Goal: Information Seeking & Learning: Find specific page/section

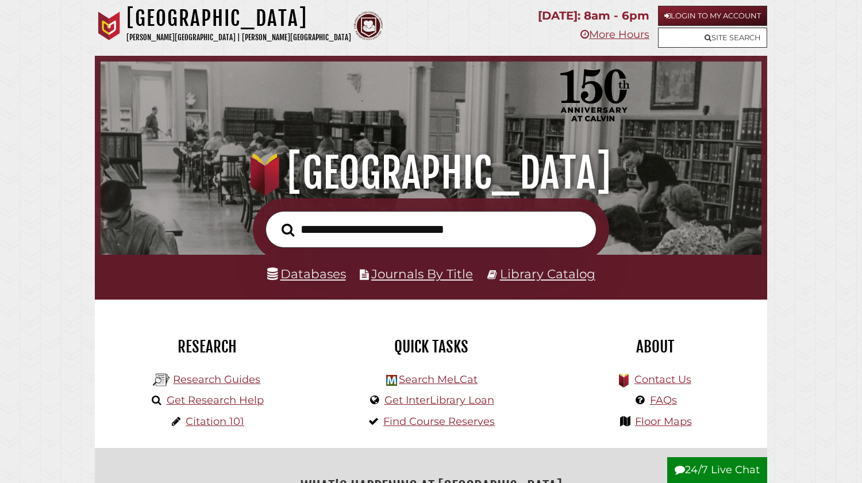
scroll to position [218, 655]
click at [309, 274] on link "Databases" at bounding box center [306, 273] width 79 height 15
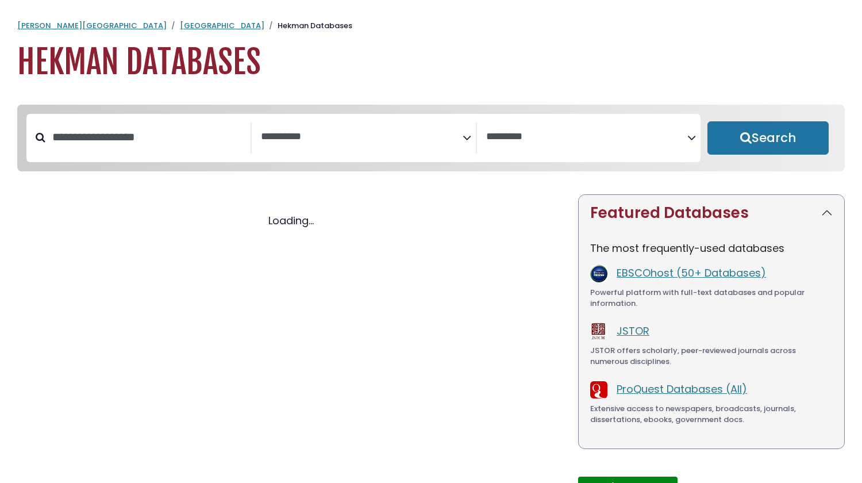
select select "Database Subject Filter"
select select "Database Vendors Filter"
select select "Database Subject Filter"
select select "Database Vendors Filter"
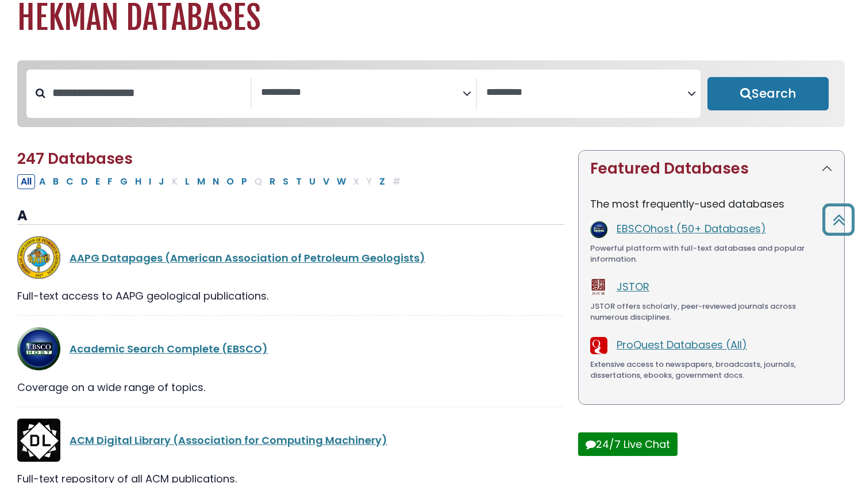
scroll to position [44, 0]
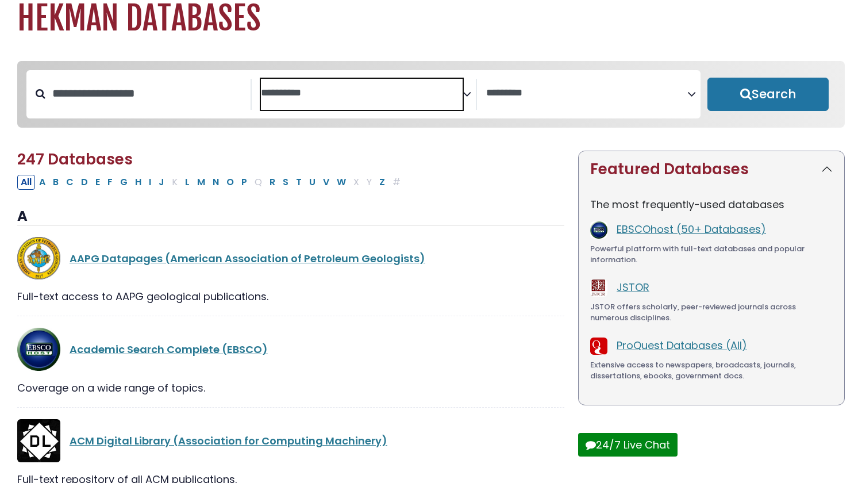
click at [394, 96] on textarea "Search" at bounding box center [362, 93] width 202 height 12
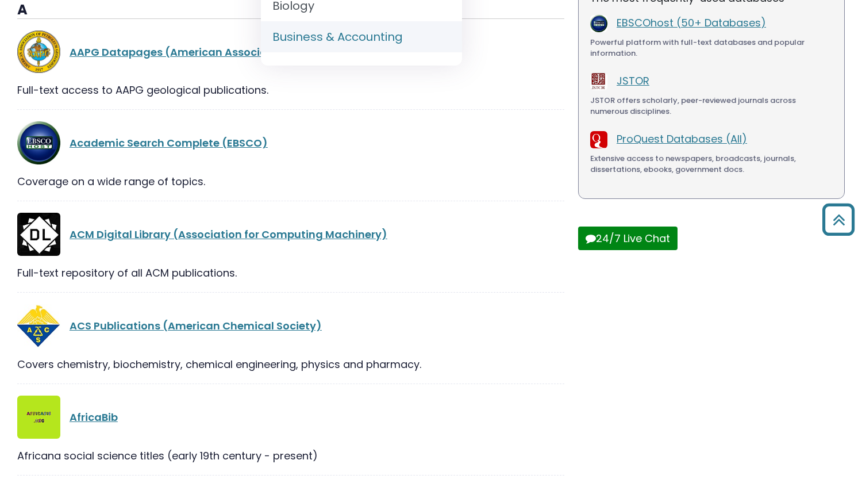
scroll to position [0, 0]
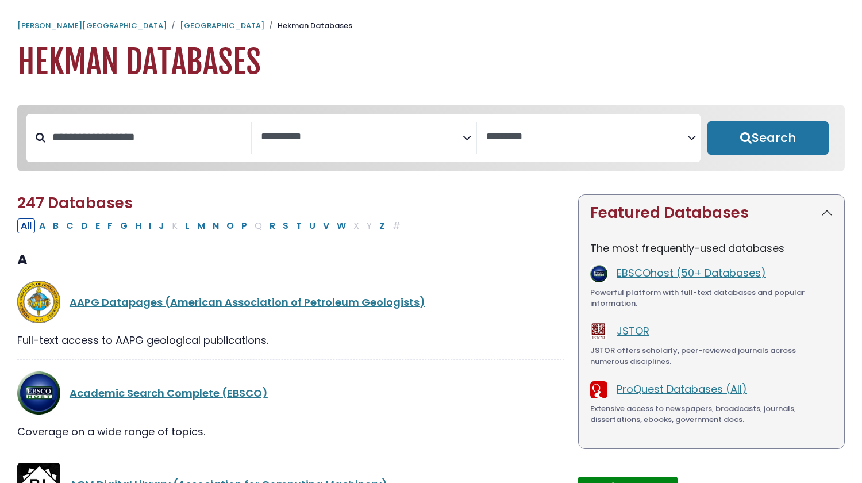
click at [501, 378] on div "Academic Search Complete (EBSCO)" at bounding box center [290, 392] width 547 height 43
click at [471, 263] on h3 "A" at bounding box center [290, 260] width 547 height 17
click at [186, 128] on input "Search database by title or keyword" at bounding box center [147, 137] width 205 height 19
type input "********"
click at [708, 121] on button "Search" at bounding box center [768, 137] width 121 height 33
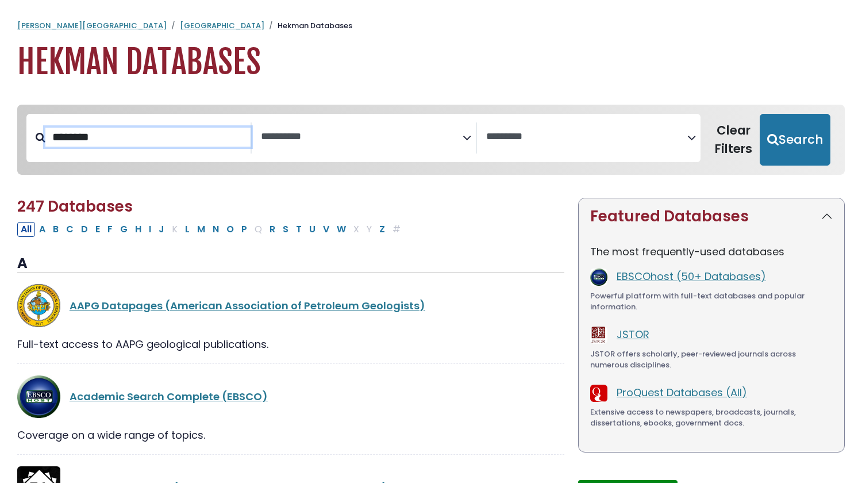
select select "Database Subject Filter"
select select "Database Vendors Filter"
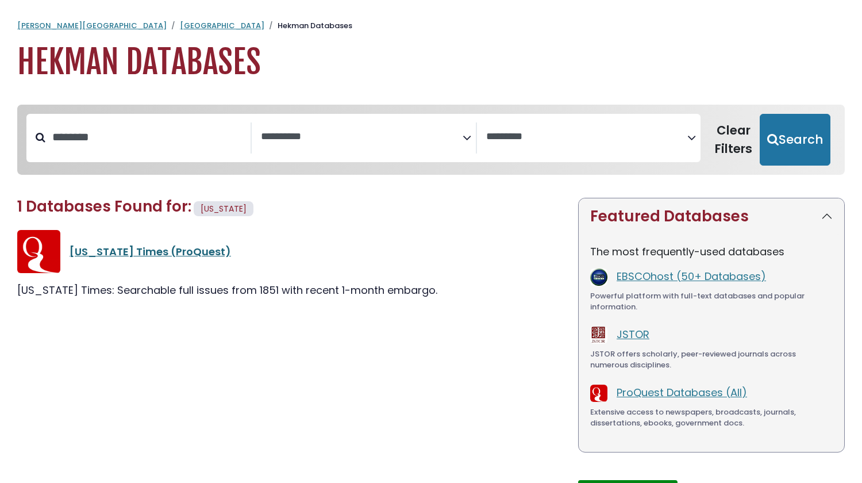
click at [112, 251] on link "New York Times (ProQuest)" at bounding box center [151, 251] width 162 height 14
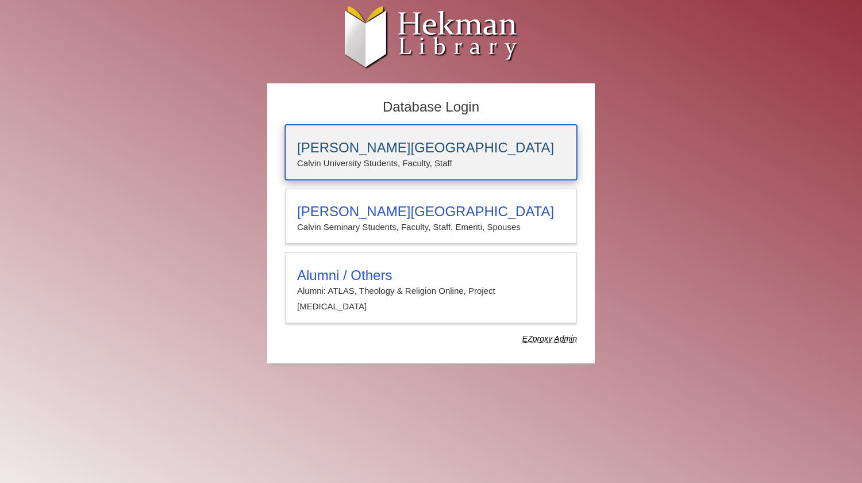
click at [364, 157] on p "Calvin University Students, Faculty, Staff" at bounding box center [431, 163] width 268 height 15
